Goal: Information Seeking & Learning: Check status

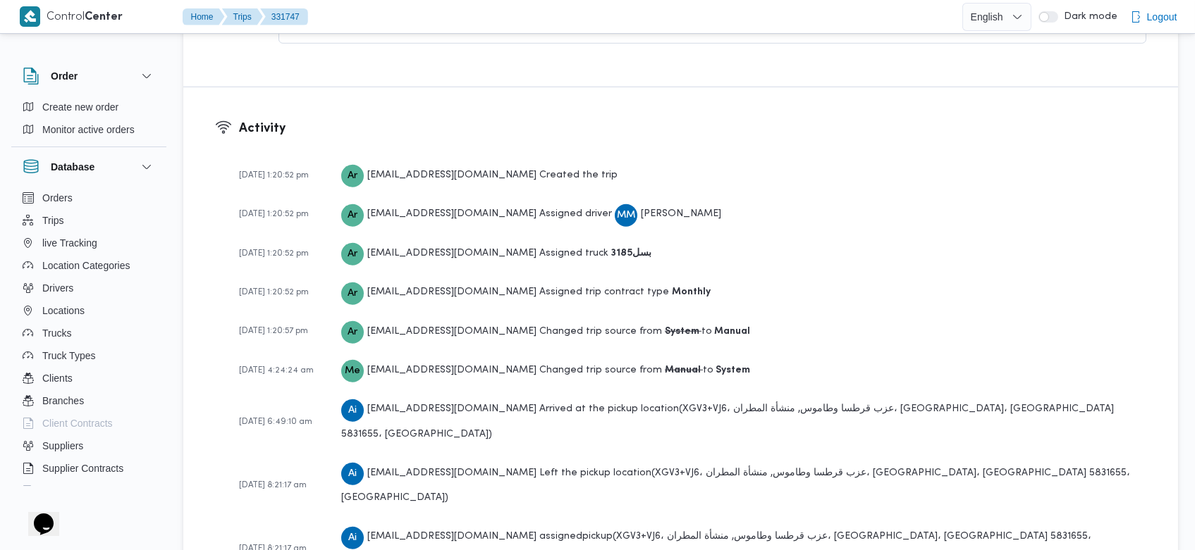
scroll to position [2122, 0]
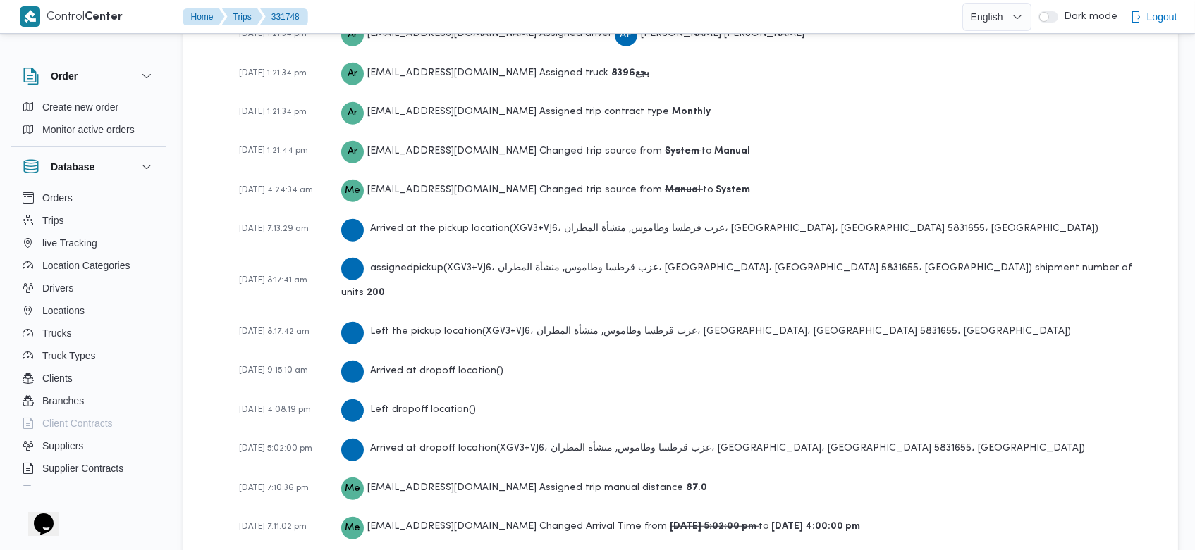
scroll to position [2202, 0]
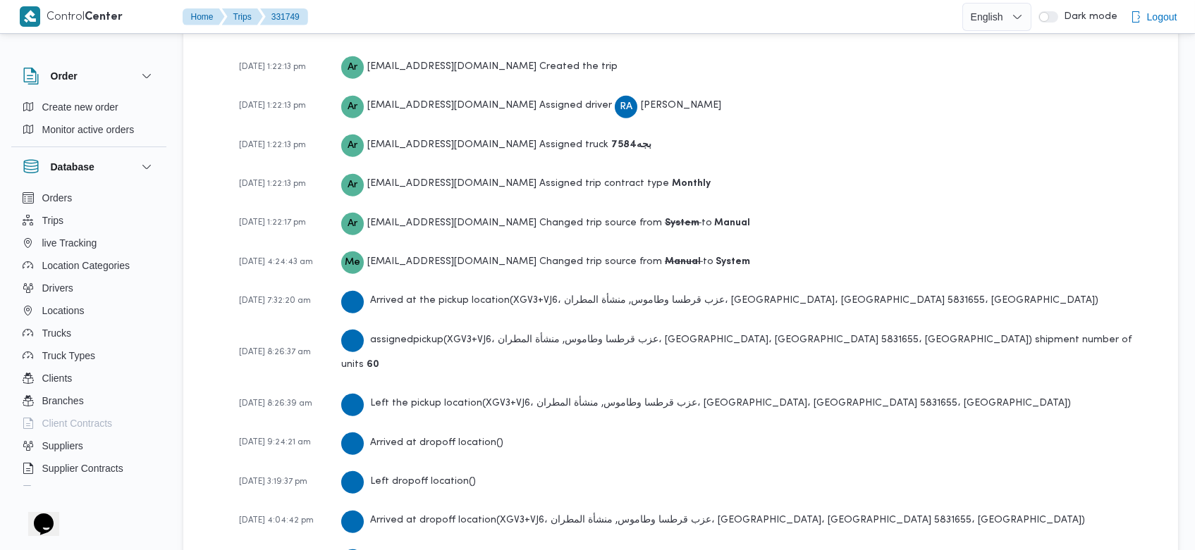
scroll to position [2083, 0]
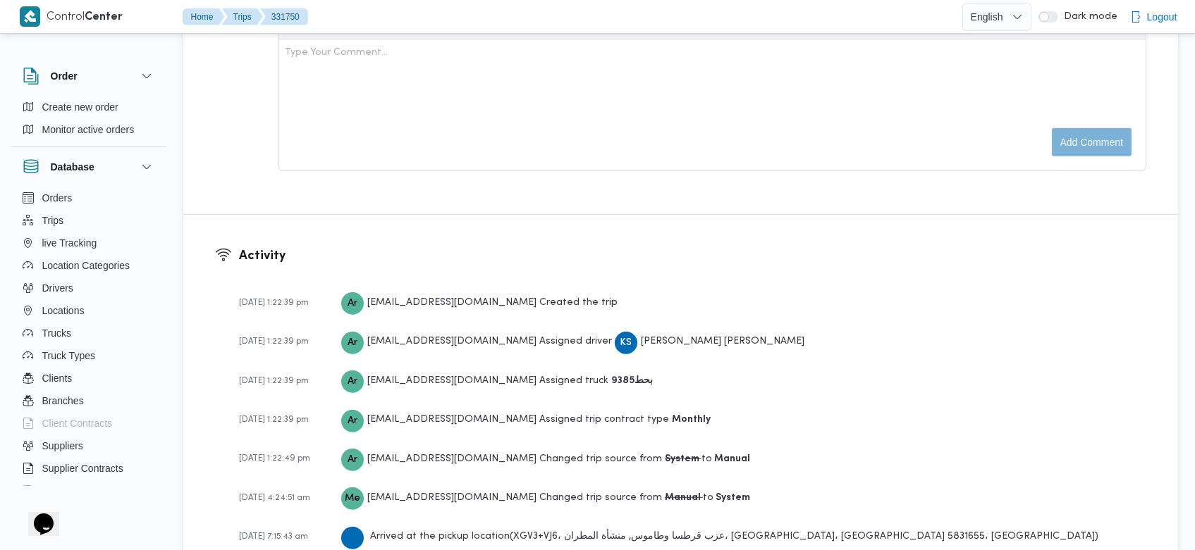
scroll to position [2083, 0]
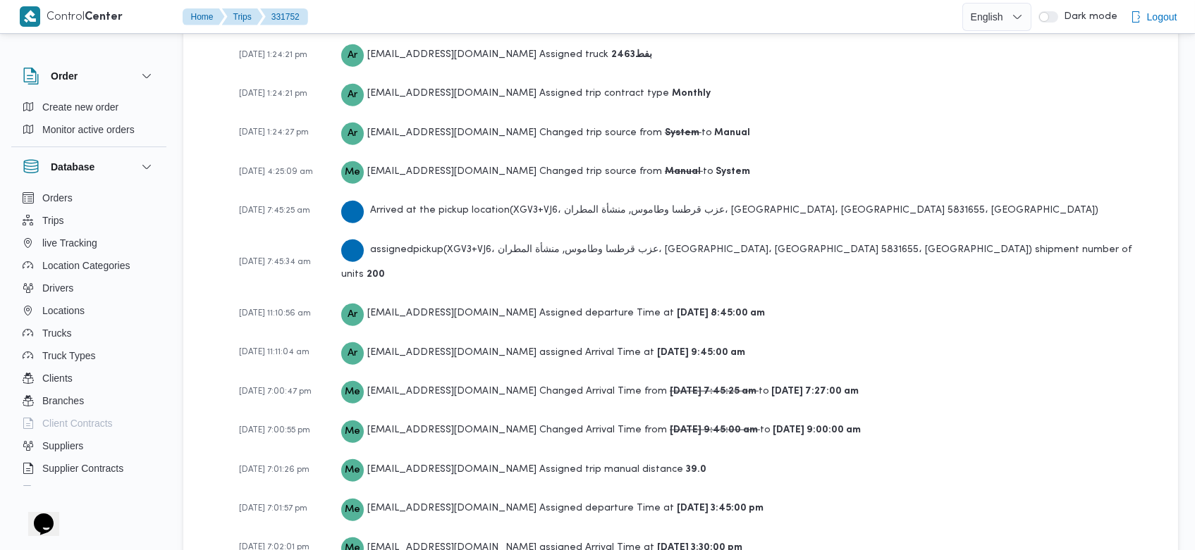
scroll to position [2202, 0]
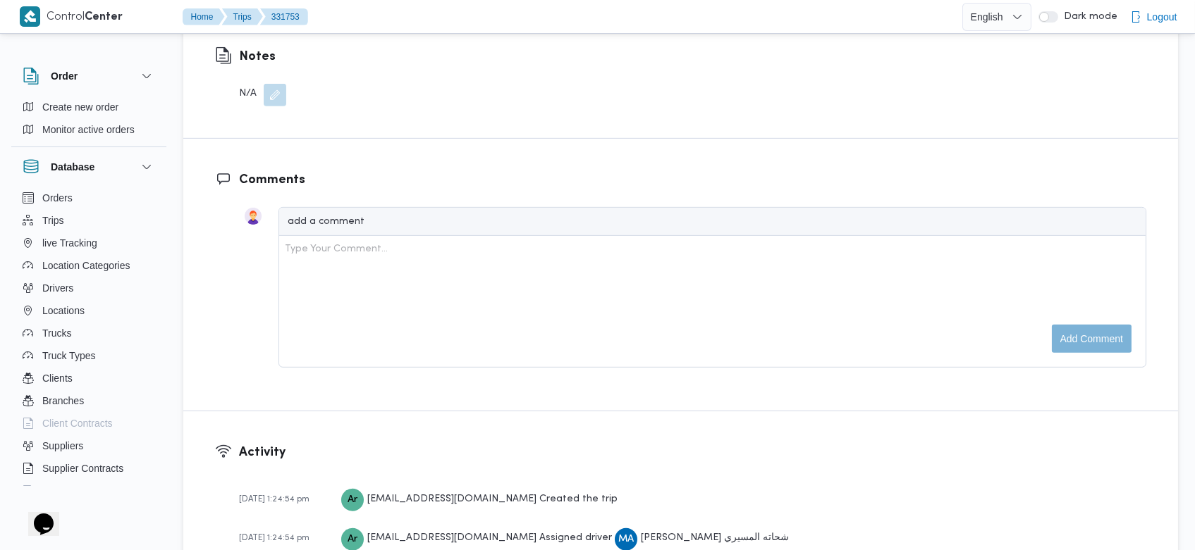
scroll to position [2122, 0]
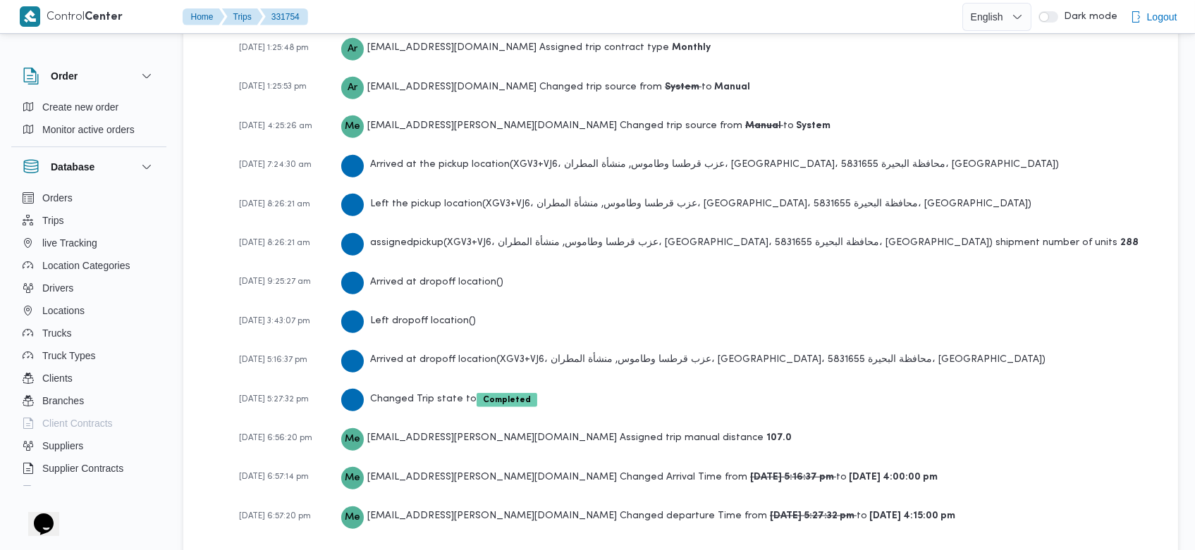
scroll to position [2162, 0]
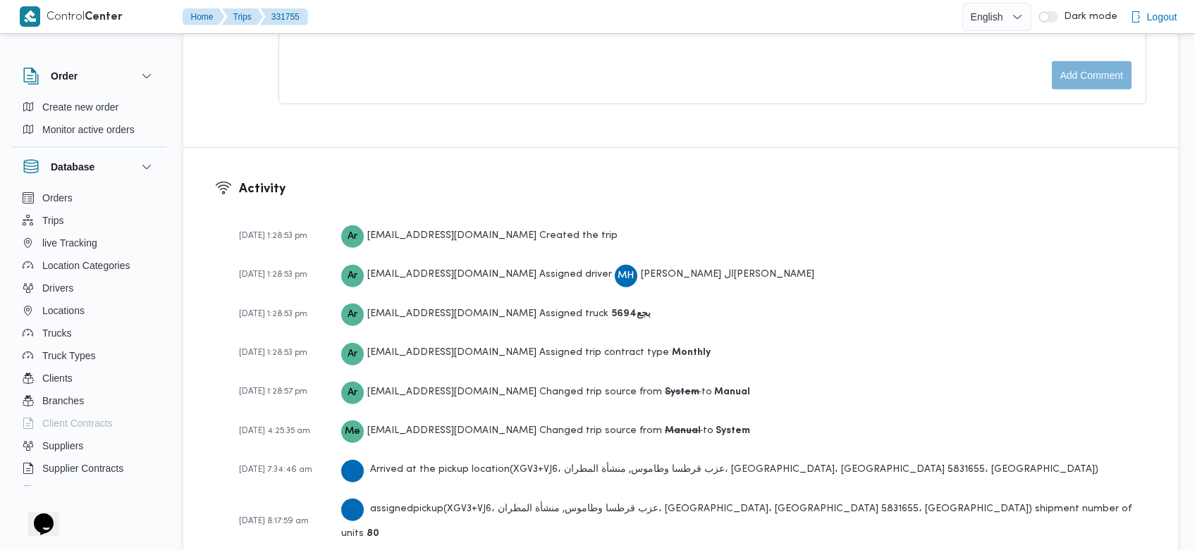
scroll to position [2083, 0]
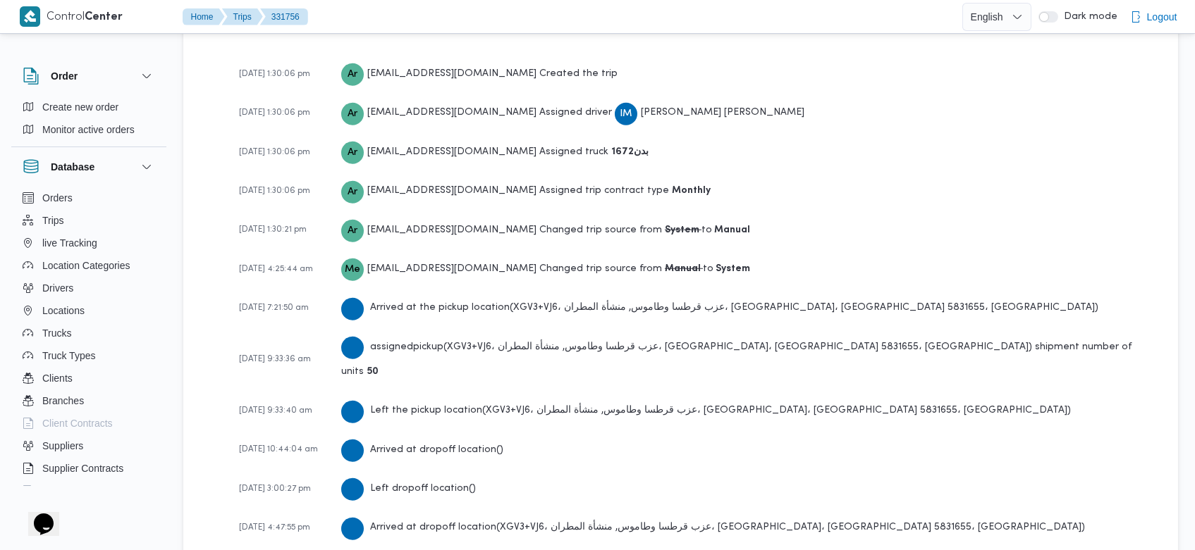
scroll to position [2083, 0]
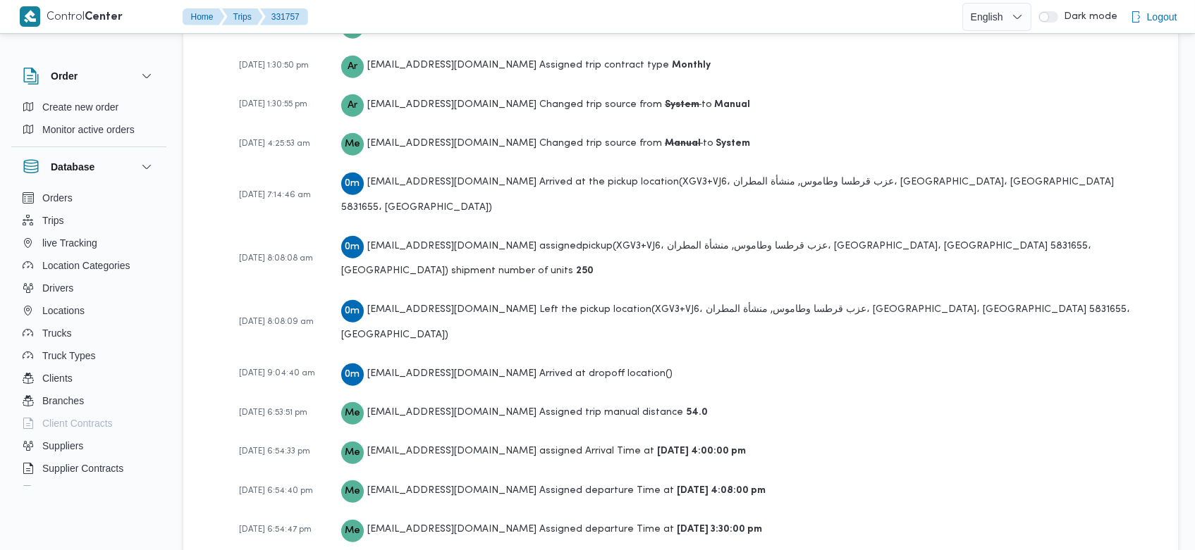
scroll to position [2122, 0]
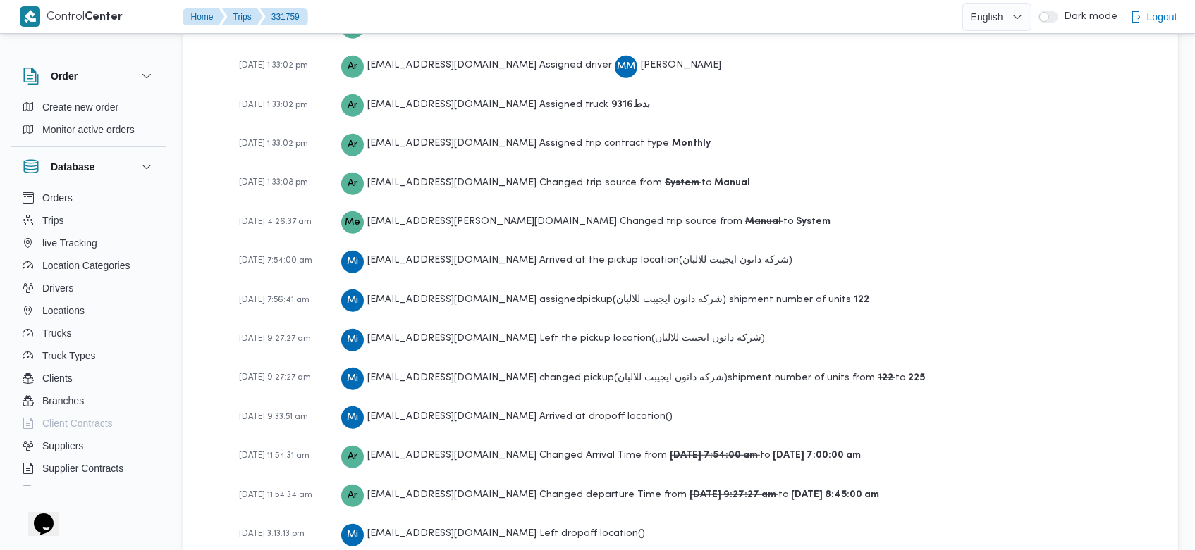
scroll to position [2045, 0]
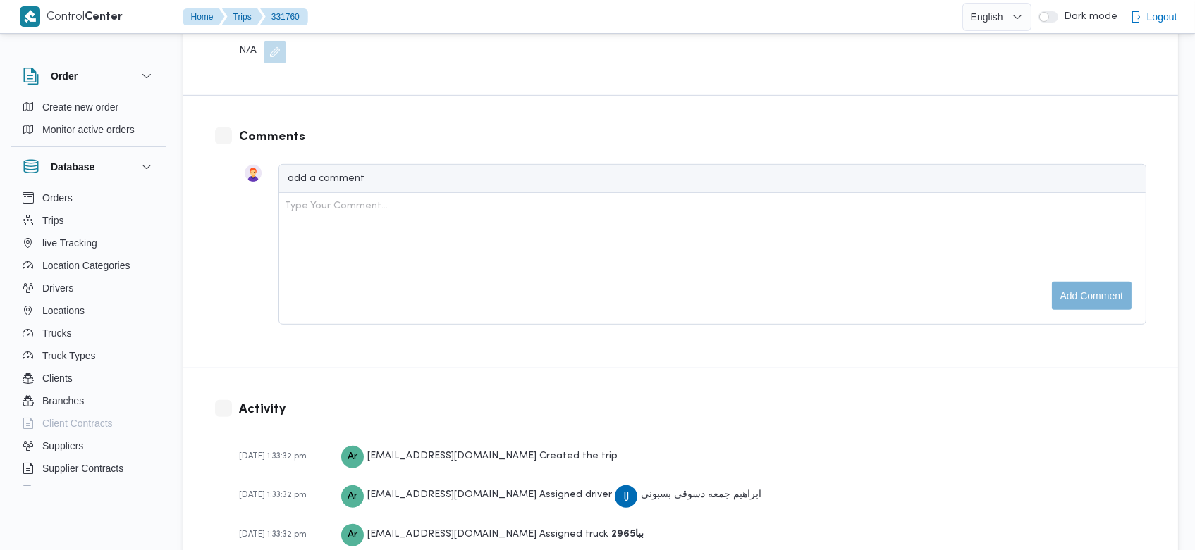
scroll to position [2083, 0]
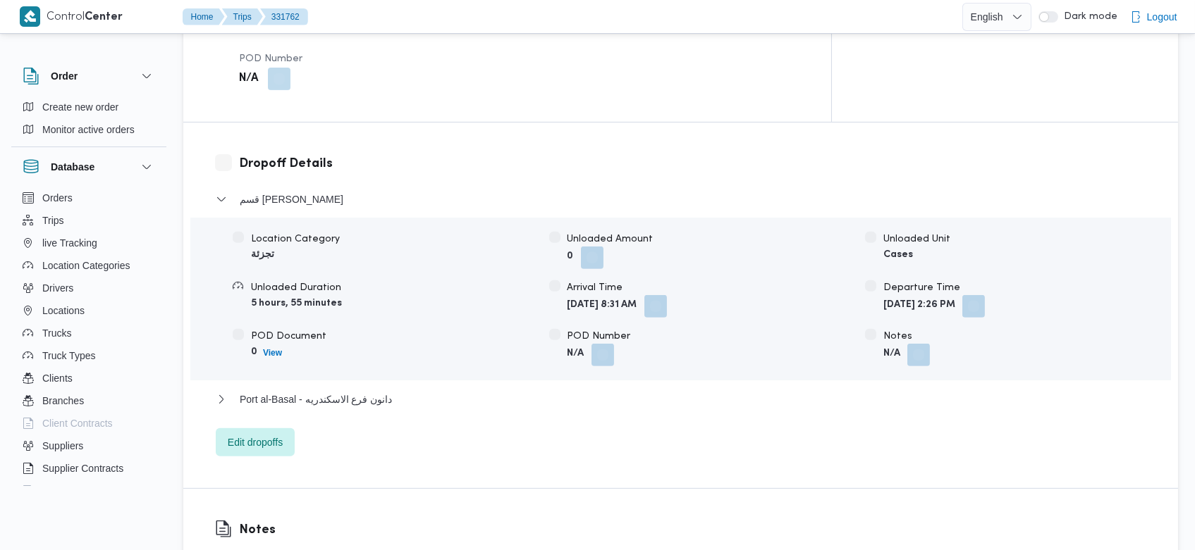
scroll to position [2162, 0]
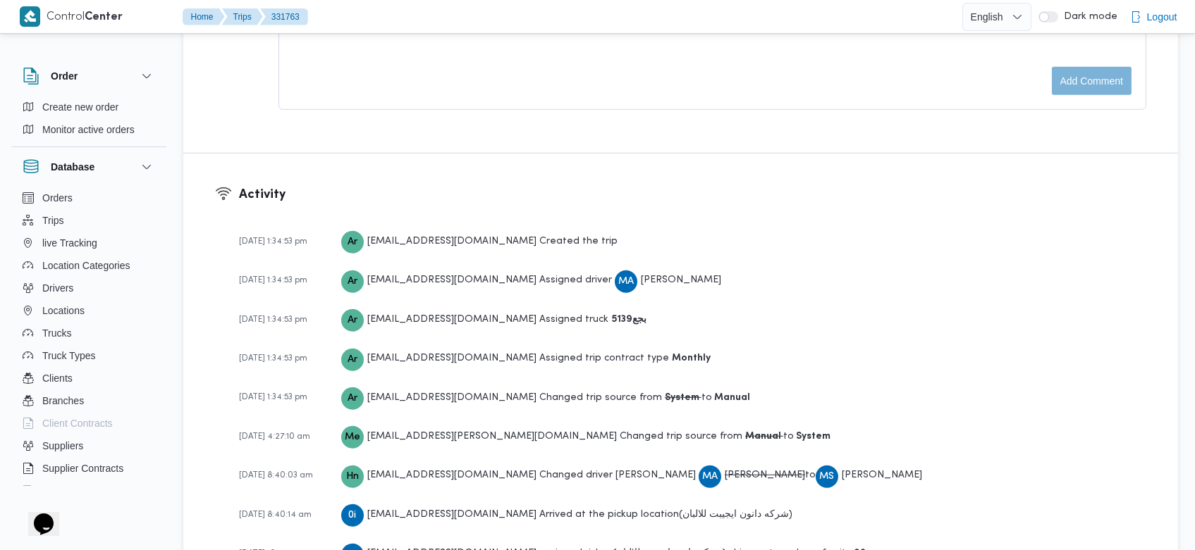
scroll to position [2282, 0]
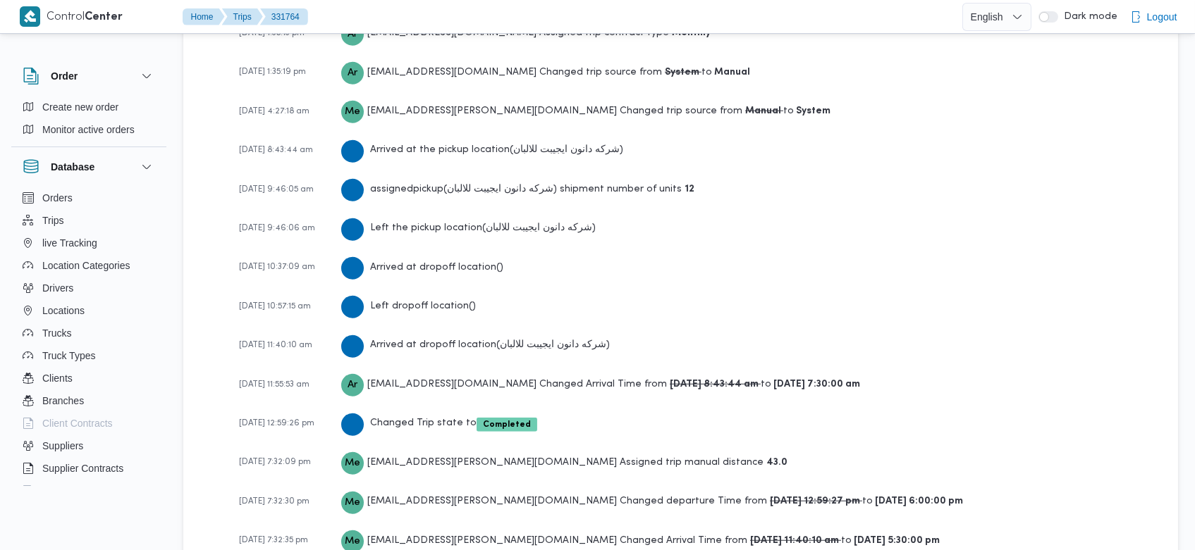
scroll to position [2242, 0]
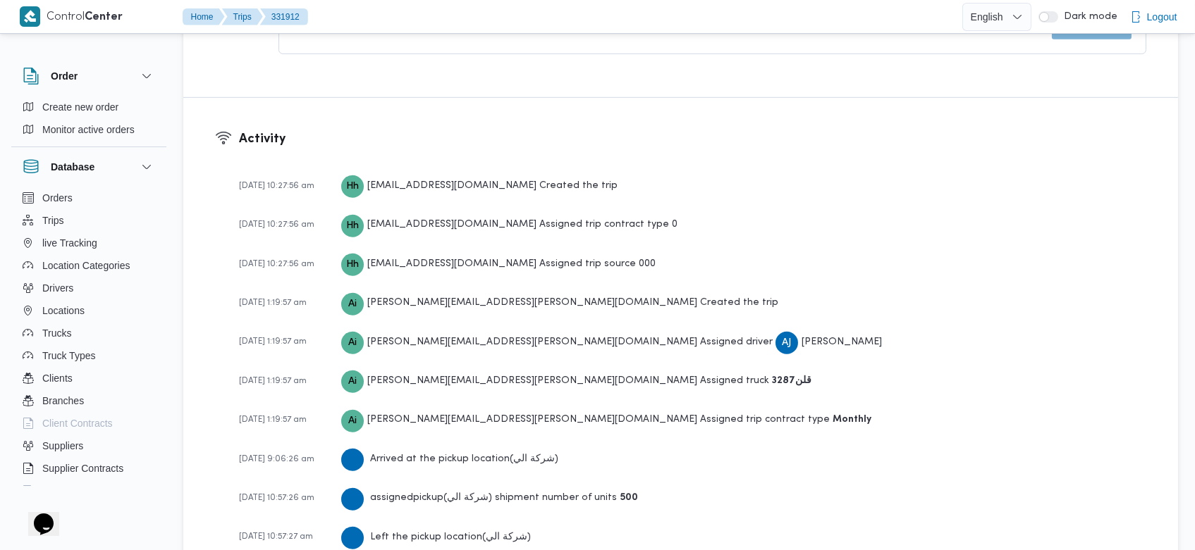
scroll to position [2133, 0]
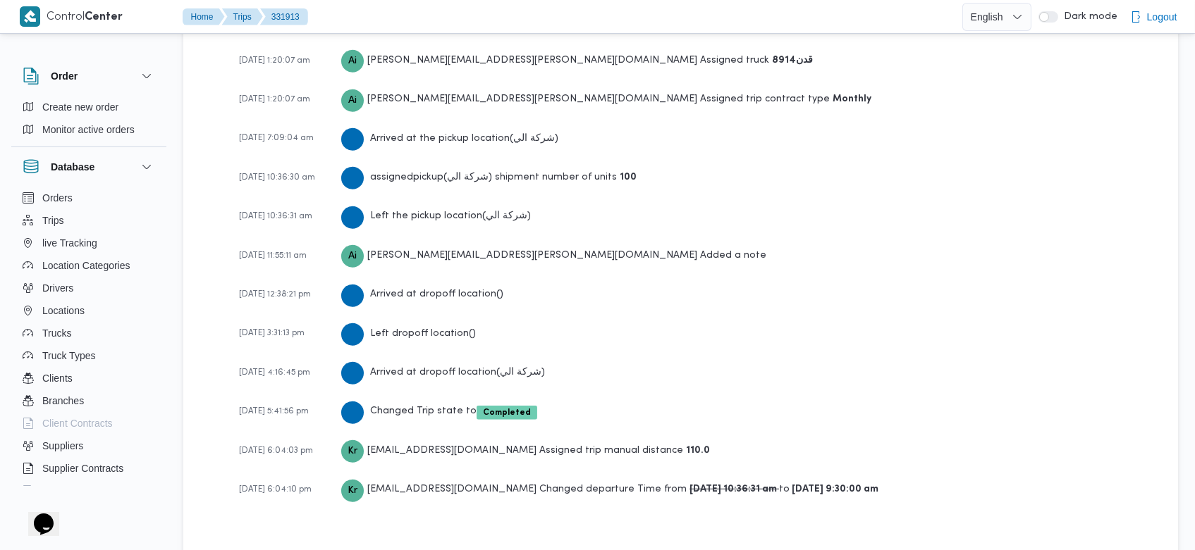
scroll to position [2094, 0]
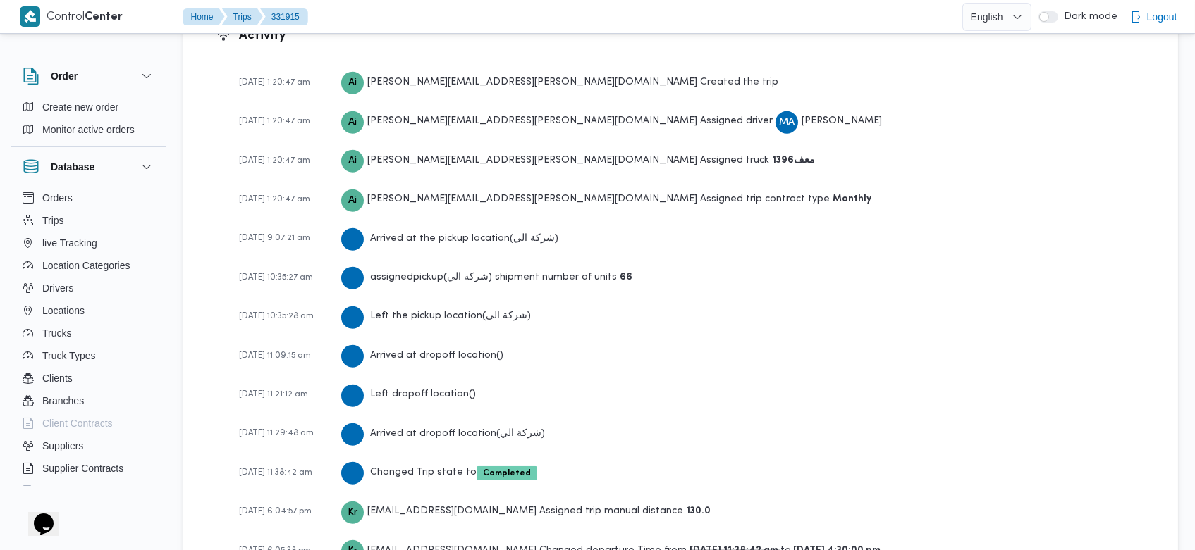
scroll to position [2054, 0]
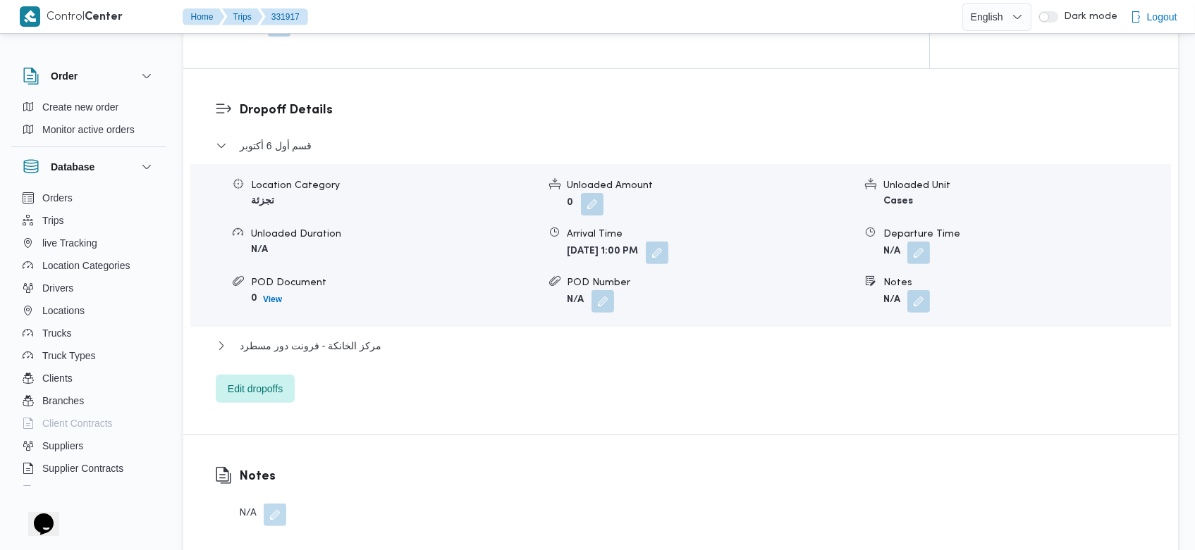
scroll to position [1973, 0]
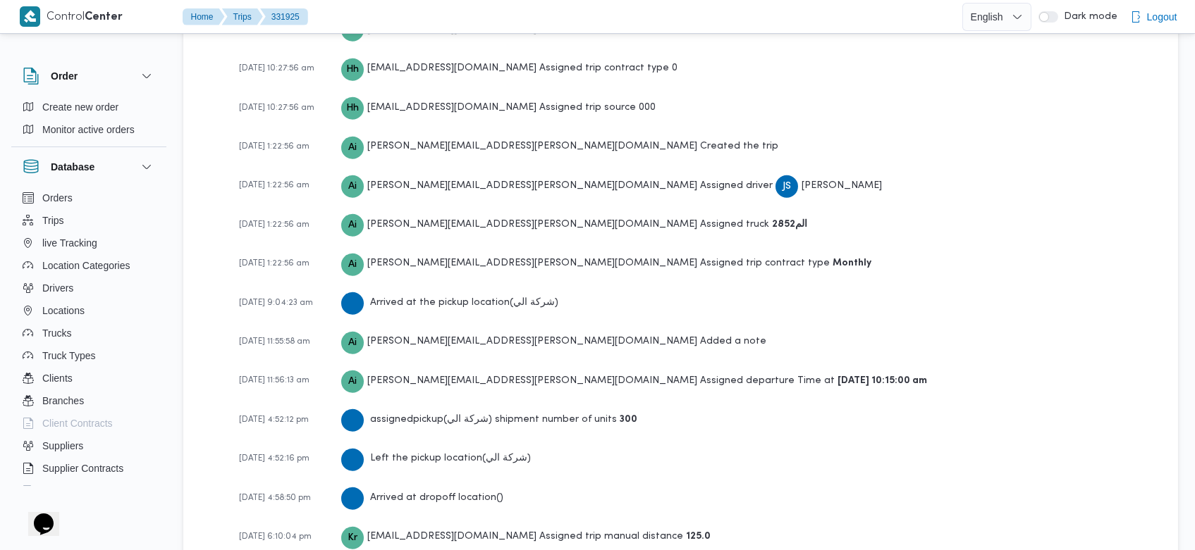
scroll to position [2214, 0]
